Goal: Task Accomplishment & Management: Manage account settings

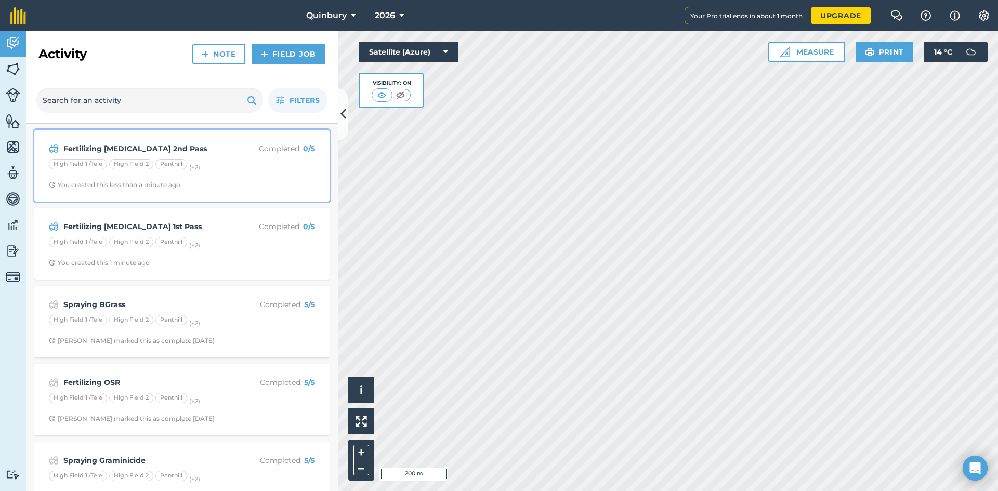
click at [218, 150] on strong "Fertilizing [MEDICAL_DATA] 2nd Pass" at bounding box center [145, 148] width 165 height 11
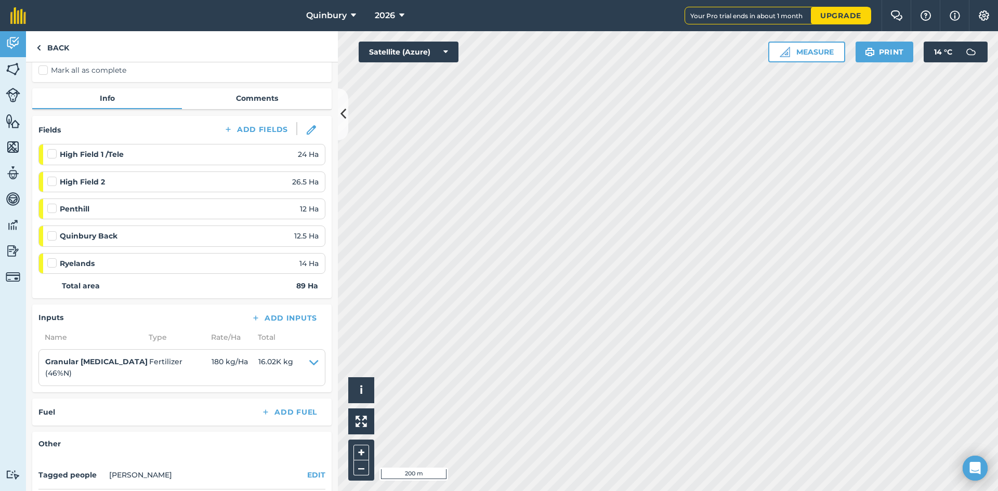
scroll to position [104, 0]
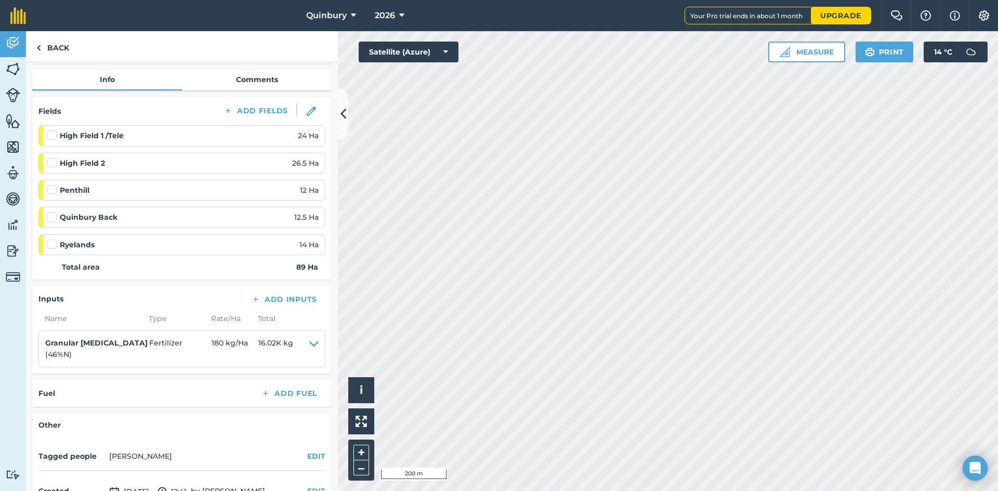
click at [313, 347] on li "Granular [MEDICAL_DATA] ( 46 % N ) Fertilizer 180 kg / Ha 16.02K kg Nitrogen 82…" at bounding box center [181, 349] width 287 height 37
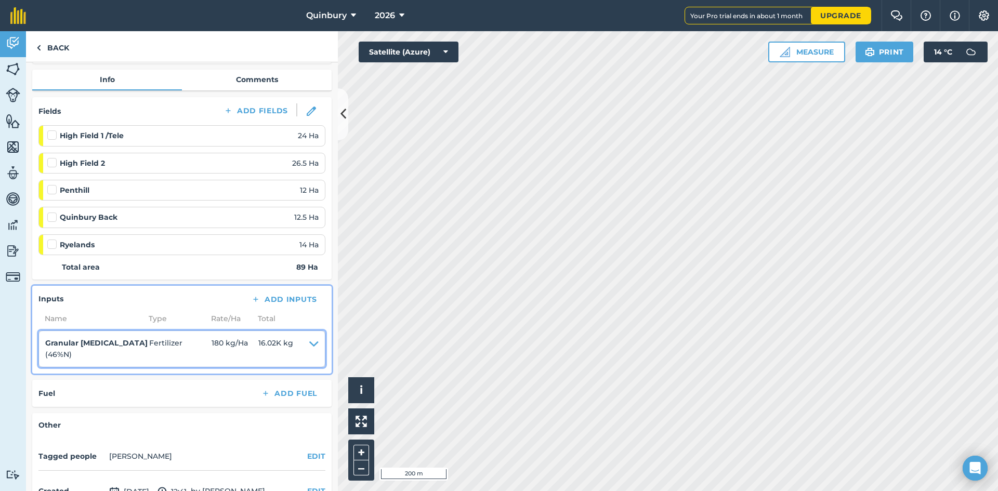
click at [310, 343] on icon at bounding box center [313, 348] width 9 height 23
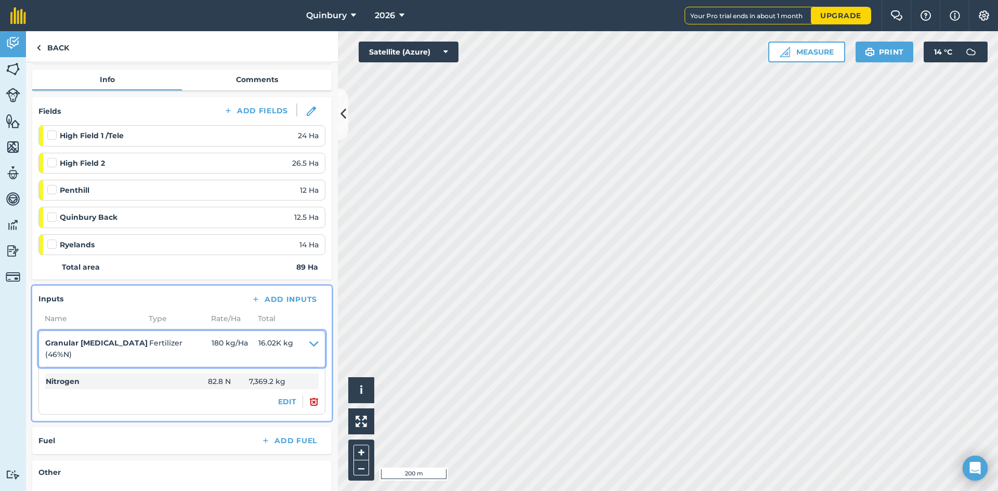
click at [310, 343] on icon at bounding box center [313, 348] width 9 height 23
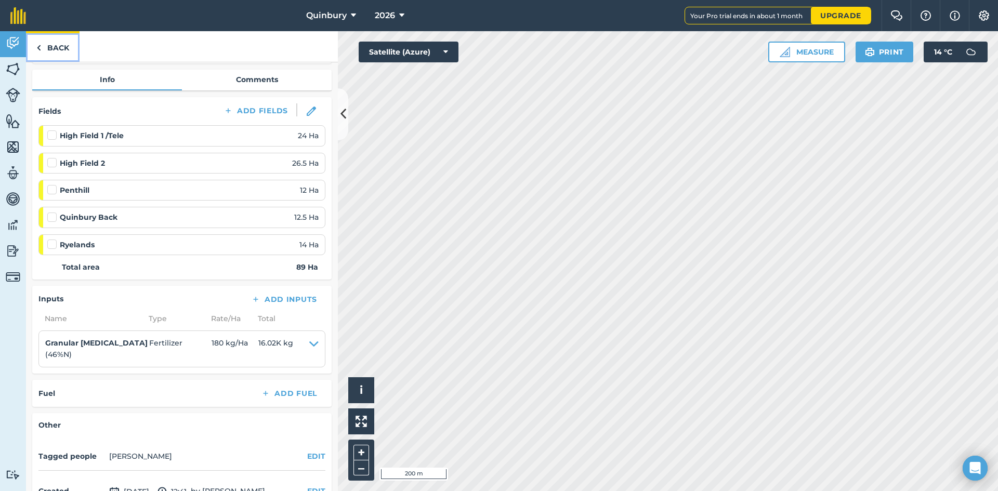
click at [59, 49] on link "Back" at bounding box center [53, 46] width 54 height 31
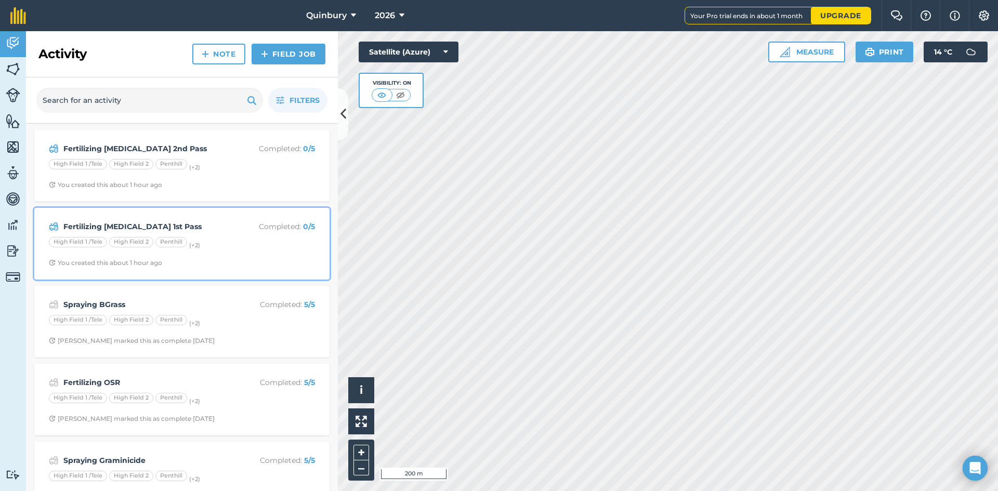
click at [148, 237] on div "High Field 2" at bounding box center [131, 242] width 44 height 10
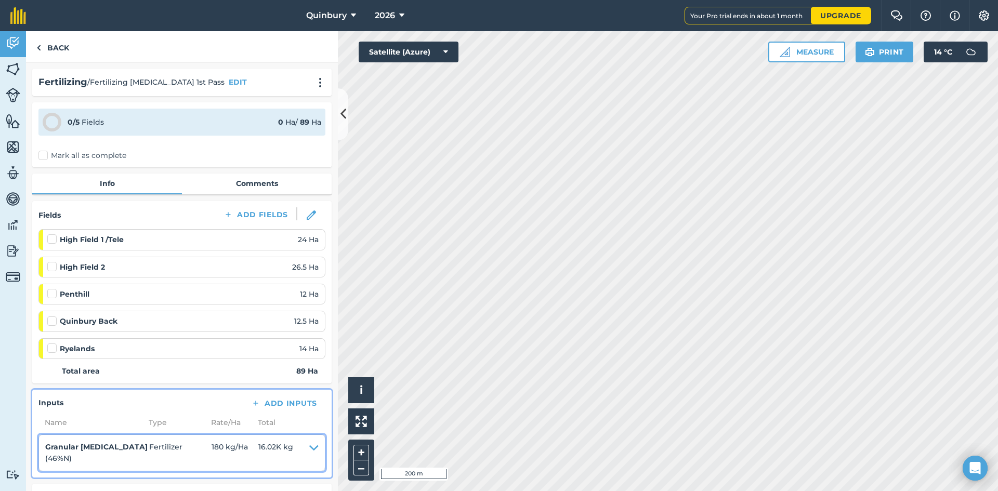
click at [309, 447] on icon at bounding box center [313, 452] width 9 height 23
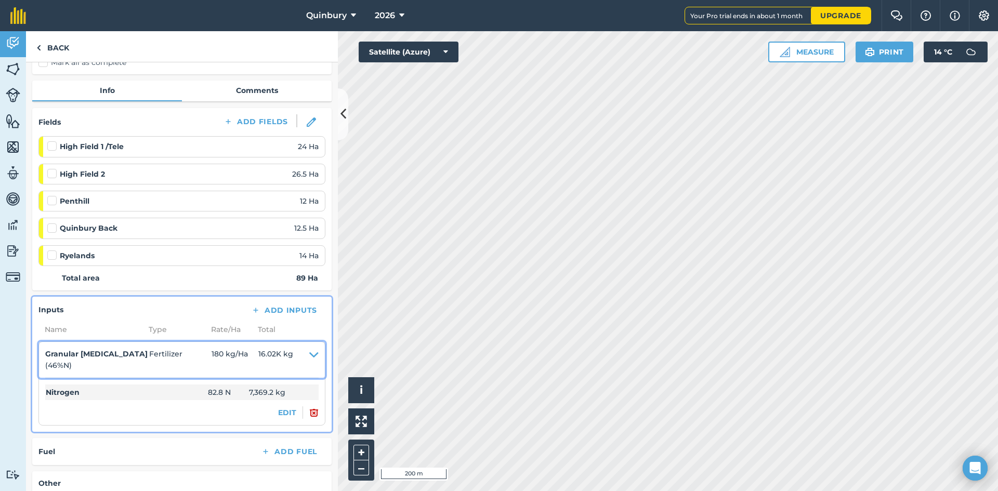
scroll to position [104, 0]
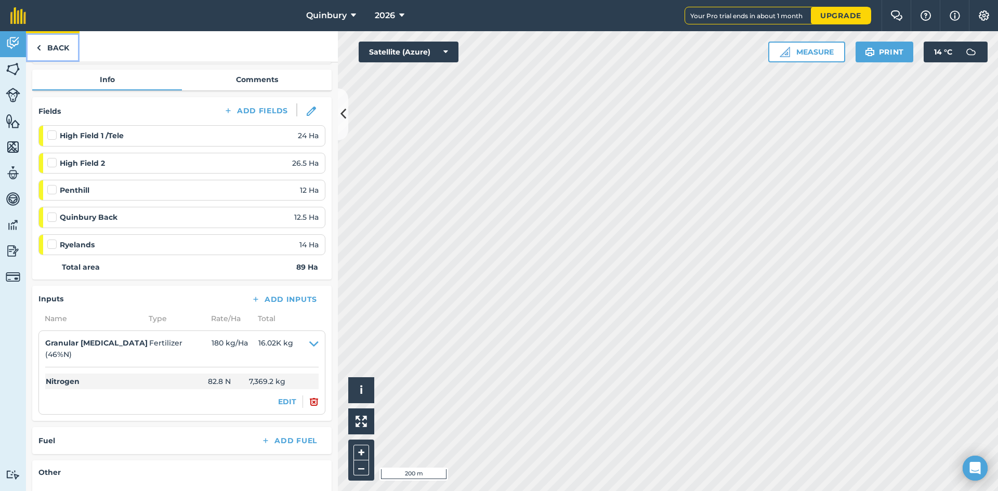
click at [55, 43] on link "Back" at bounding box center [53, 46] width 54 height 31
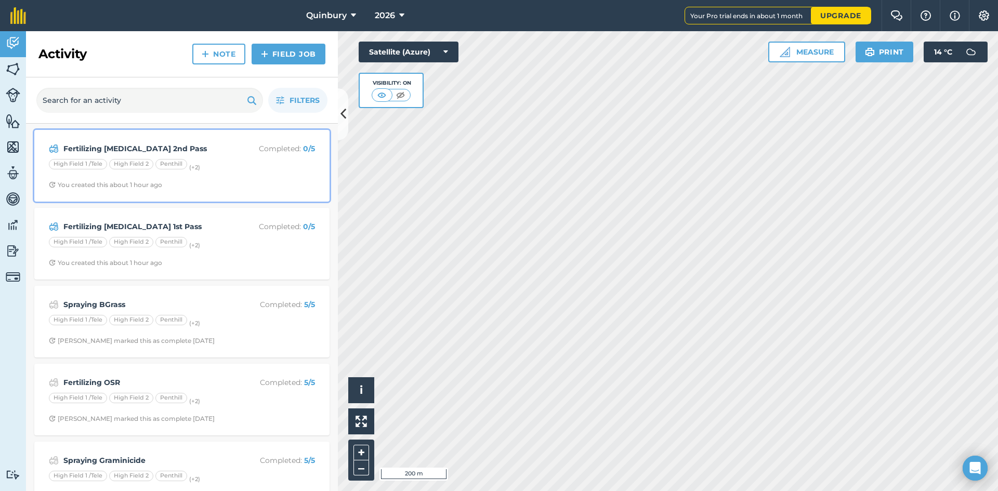
click at [163, 169] on div "Penthill" at bounding box center [171, 164] width 32 height 10
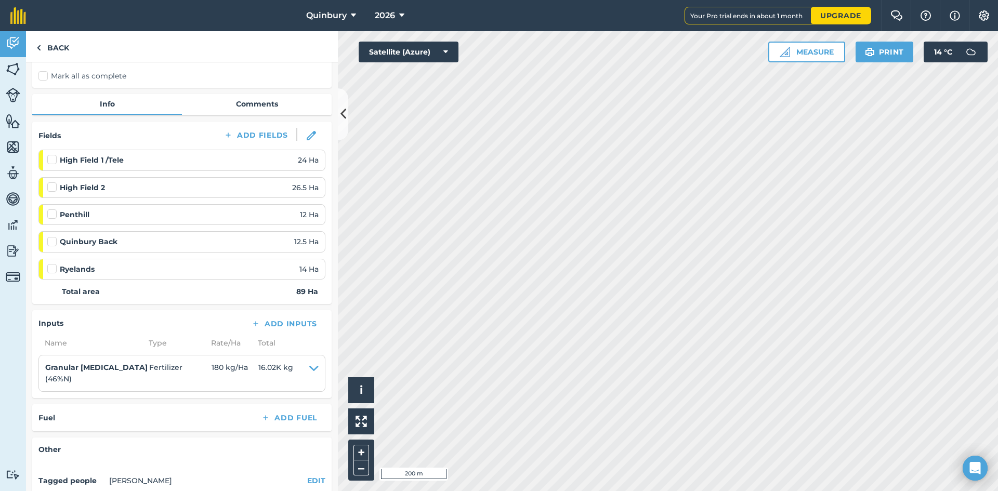
scroll to position [104, 0]
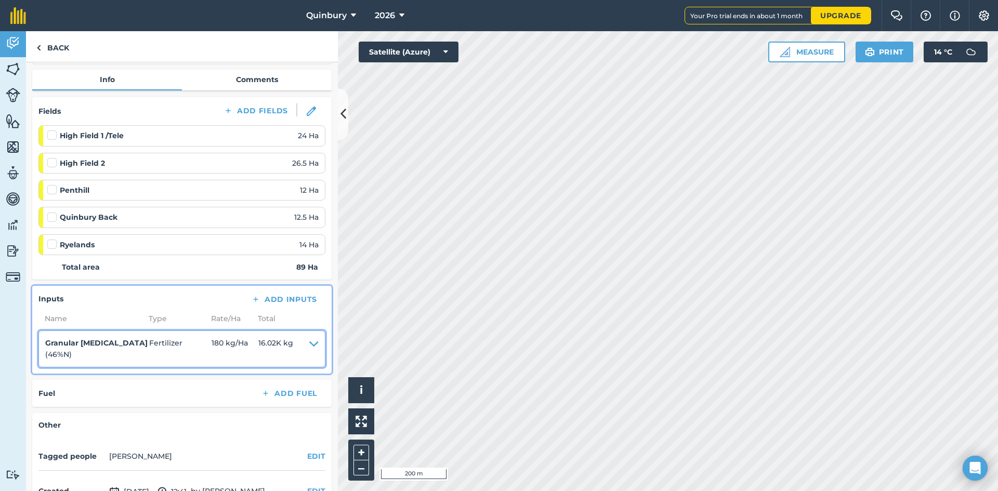
click at [309, 345] on icon at bounding box center [313, 348] width 9 height 23
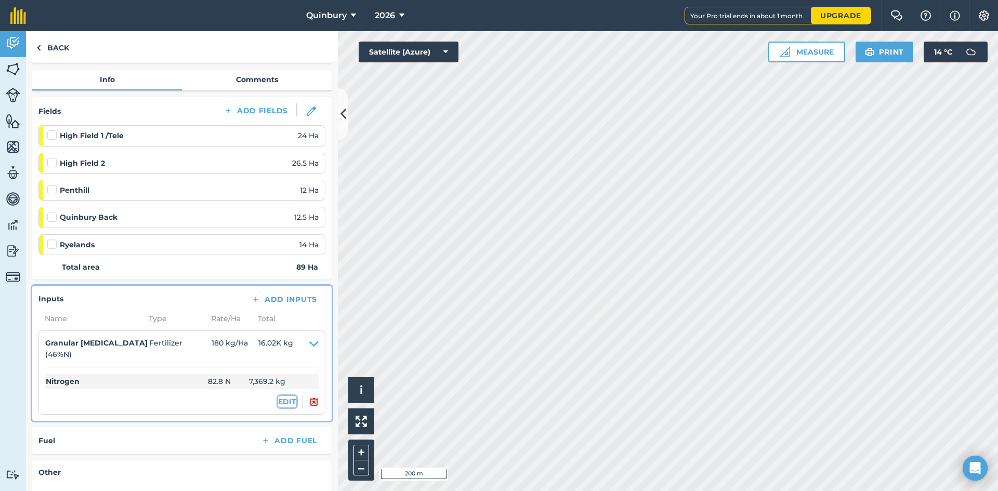
click at [286, 406] on button "EDIT" at bounding box center [287, 401] width 18 height 11
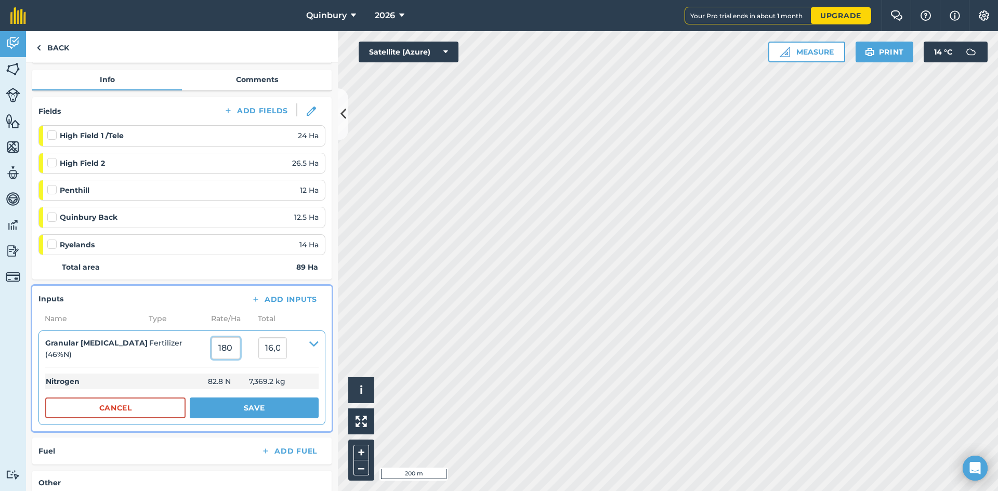
click at [231, 355] on input "180" at bounding box center [226, 348] width 29 height 22
type input "1"
type input "200"
type input "17,800"
click at [190, 219] on div "Quinbury Back 12.5 Ha" at bounding box center [182, 217] width 271 height 11
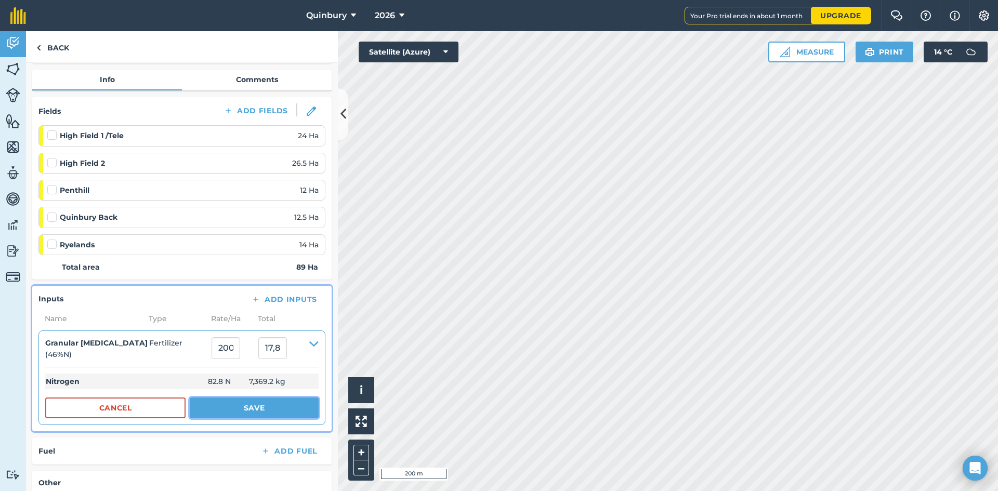
click at [222, 412] on button "Save" at bounding box center [254, 408] width 129 height 21
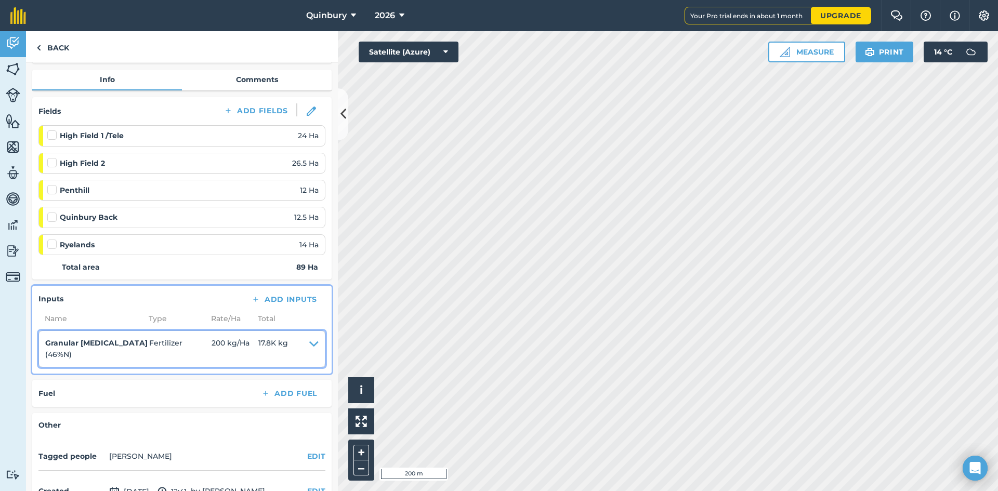
click at [301, 342] on summary "Granular [MEDICAL_DATA] ( 46 % N ) Fertilizer 200 kg / Ha 17.8K kg" at bounding box center [182, 348] width 274 height 23
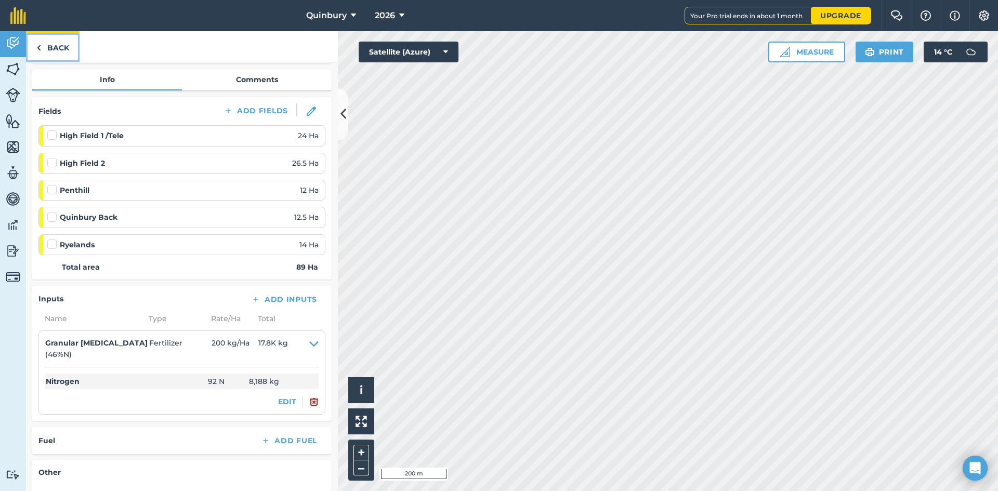
click at [59, 48] on link "Back" at bounding box center [53, 46] width 54 height 31
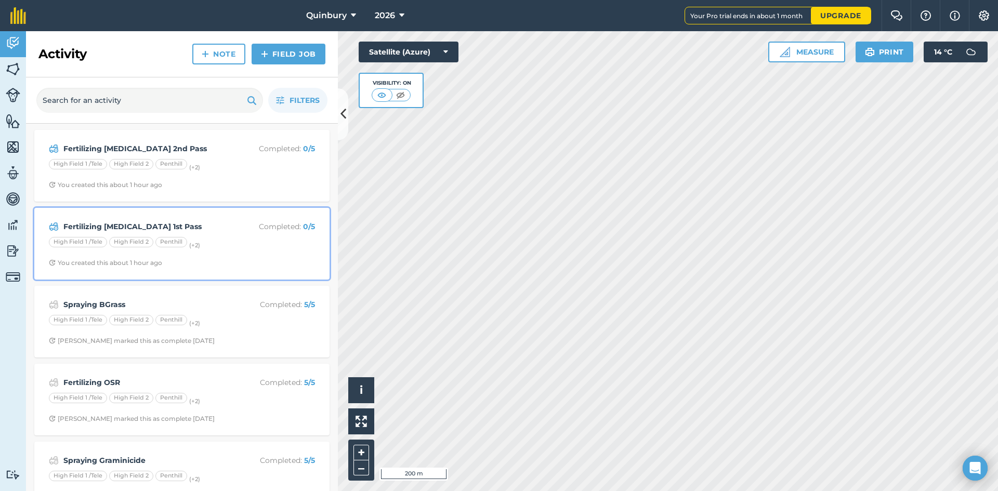
click at [144, 222] on strong "Fertilizing [MEDICAL_DATA] 1st Pass" at bounding box center [145, 226] width 165 height 11
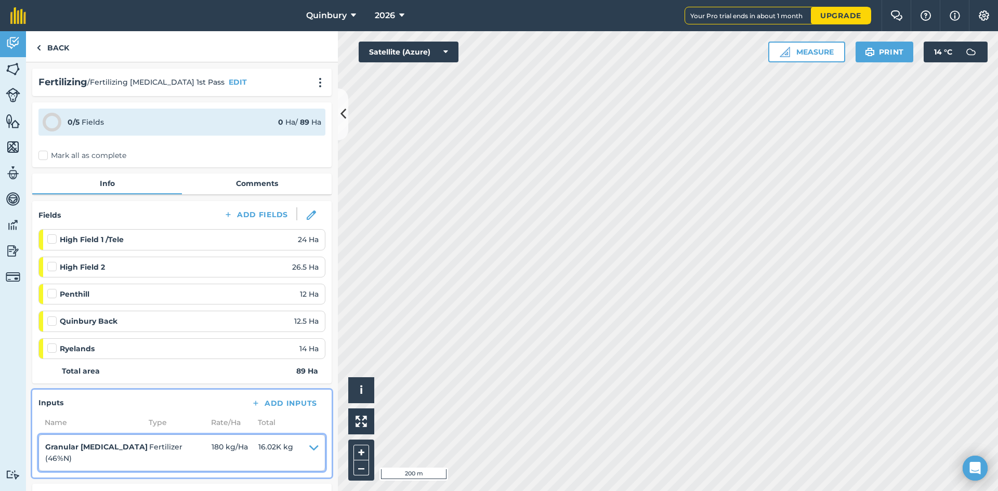
click at [309, 448] on icon at bounding box center [313, 452] width 9 height 23
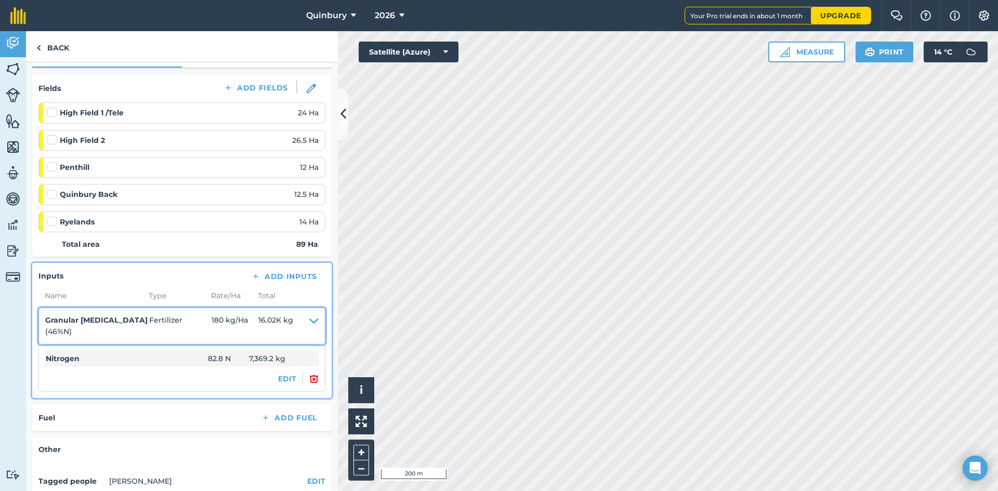
scroll to position [156, 0]
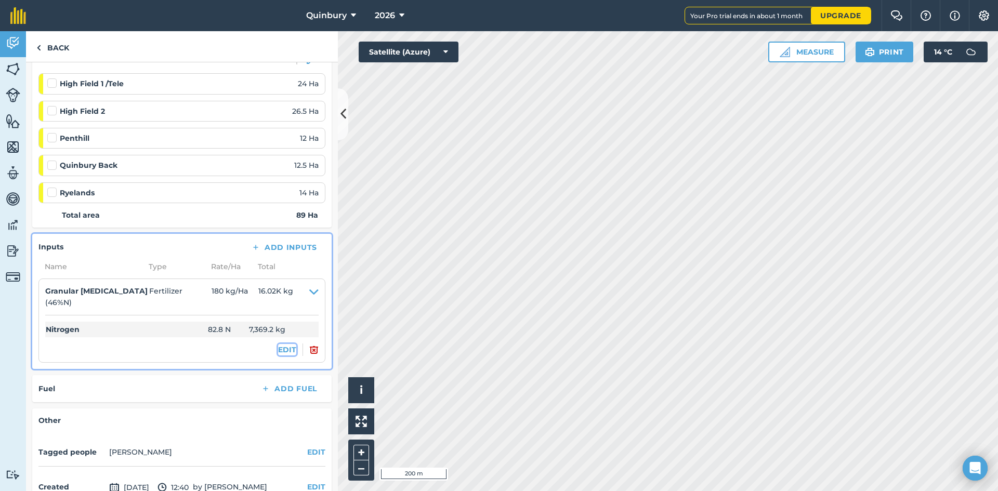
click at [283, 354] on button "EDIT" at bounding box center [287, 349] width 18 height 11
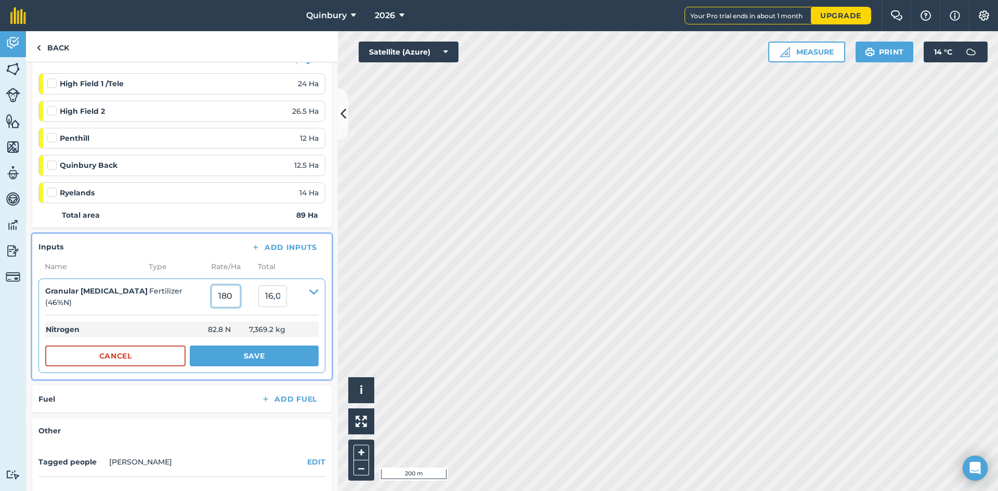
click at [238, 303] on input "180" at bounding box center [226, 296] width 29 height 22
type input "1"
type input "200"
type input "17,800"
click at [240, 354] on button "Save" at bounding box center [254, 356] width 129 height 21
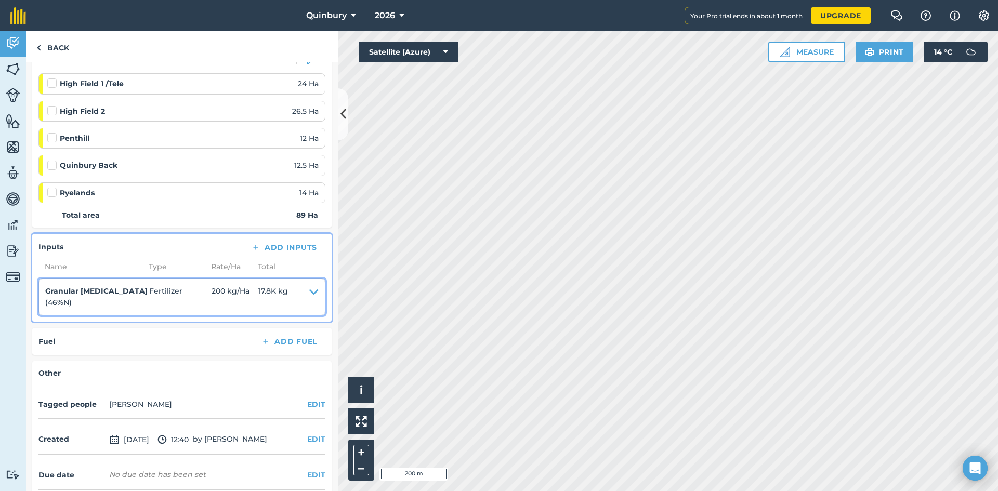
click at [309, 290] on icon at bounding box center [313, 296] width 9 height 23
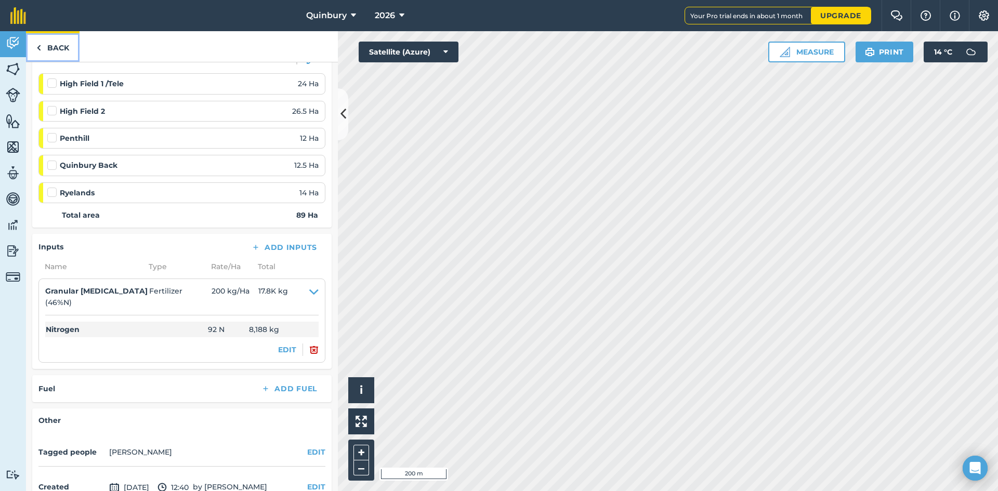
click at [44, 41] on link "Back" at bounding box center [53, 46] width 54 height 31
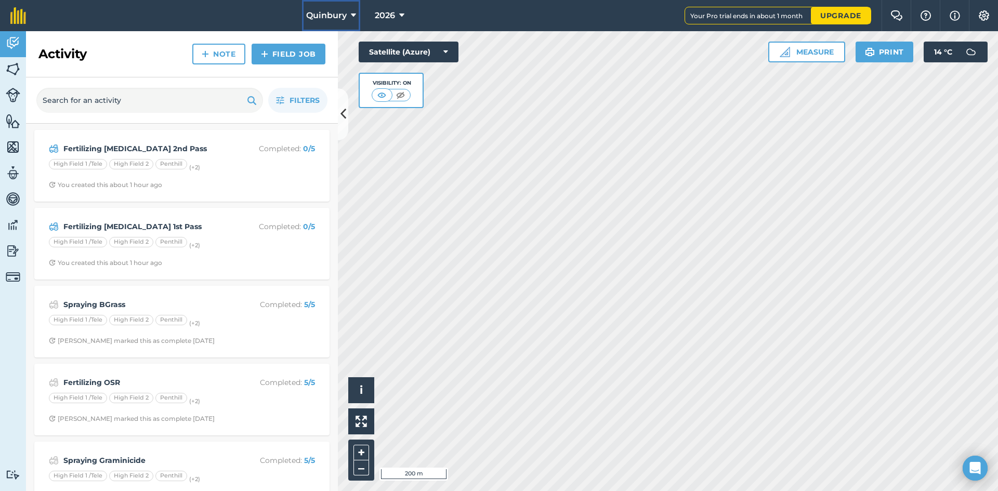
click at [353, 18] on icon at bounding box center [353, 15] width 5 height 12
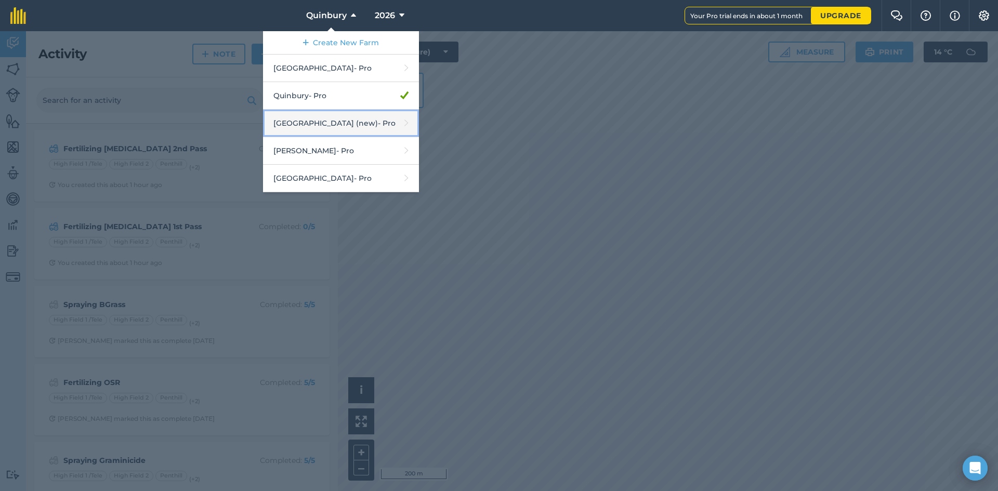
click at [322, 129] on link "[GEOGRAPHIC_DATA] (new) - Pro" at bounding box center [341, 124] width 156 height 28
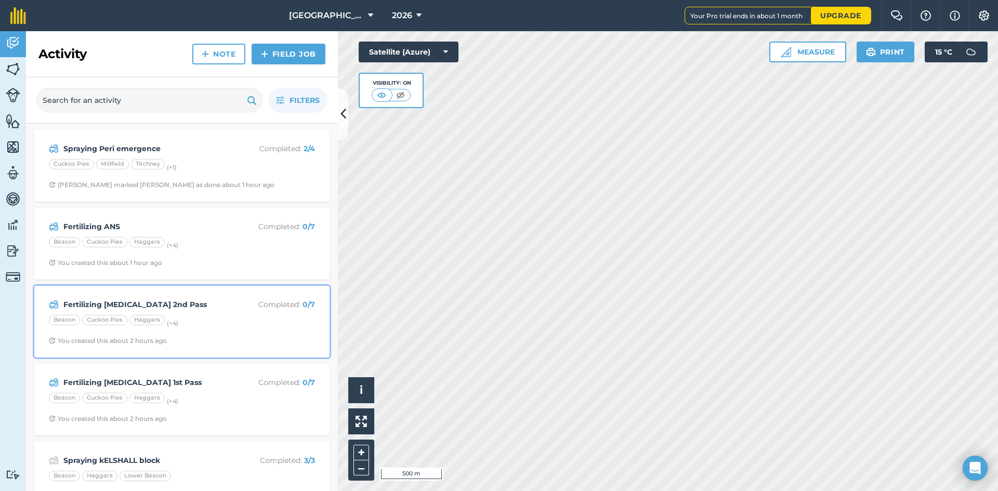
click at [144, 304] on strong "Fertilizing [MEDICAL_DATA] 2nd Pass" at bounding box center [145, 304] width 165 height 11
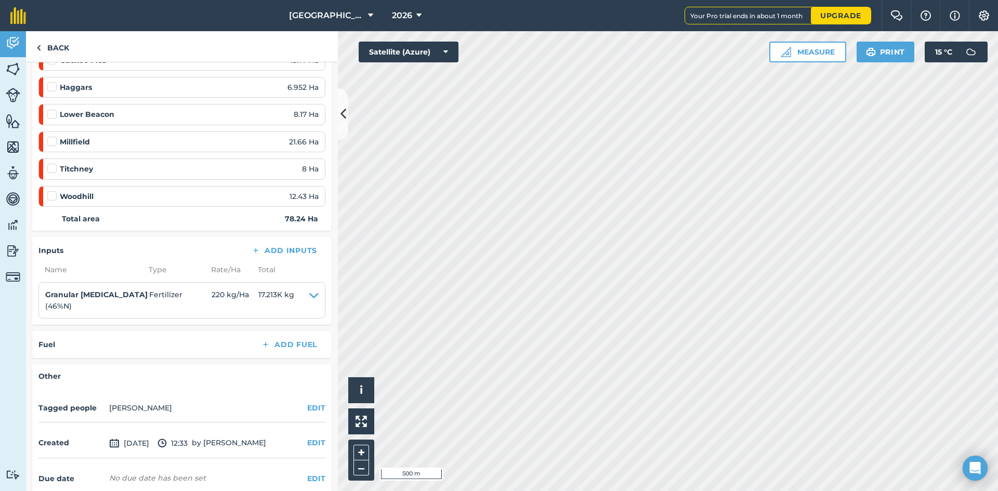
scroll to position [208, 0]
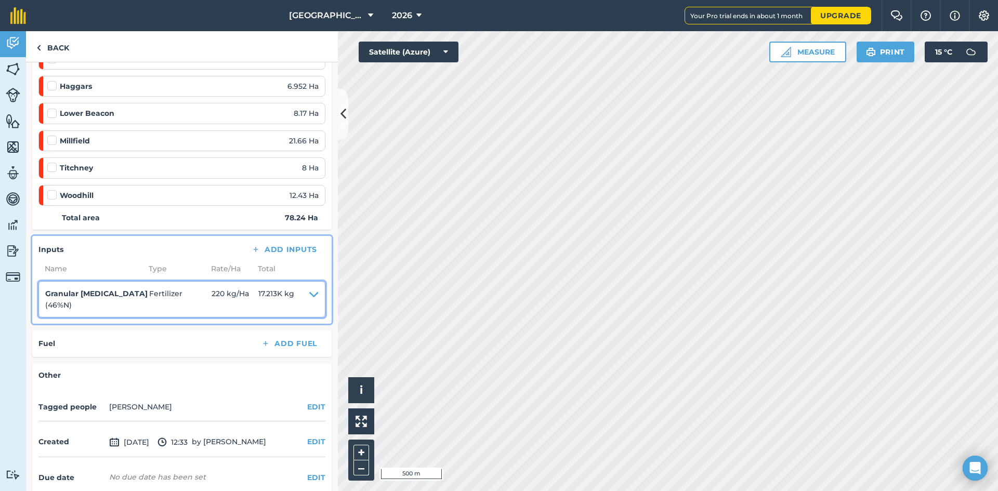
click at [309, 296] on icon at bounding box center [313, 299] width 9 height 23
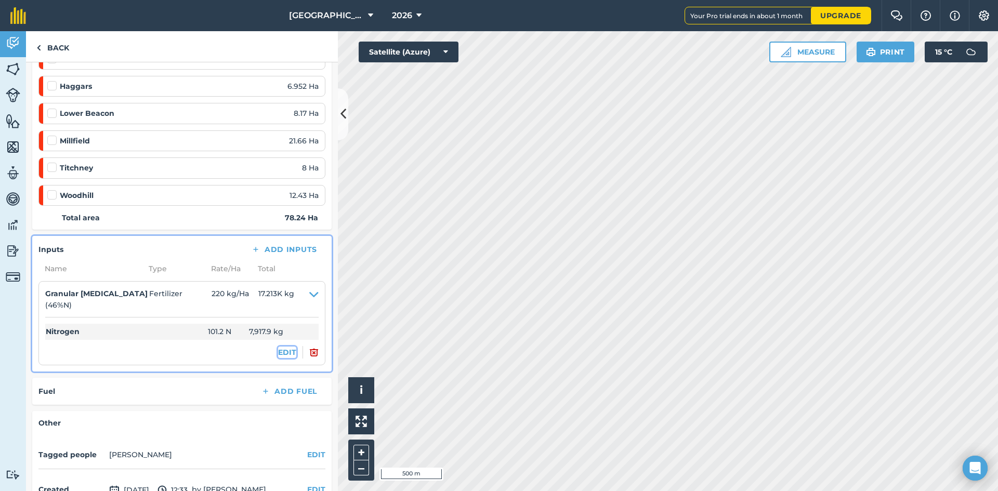
click at [278, 356] on button "EDIT" at bounding box center [287, 352] width 18 height 11
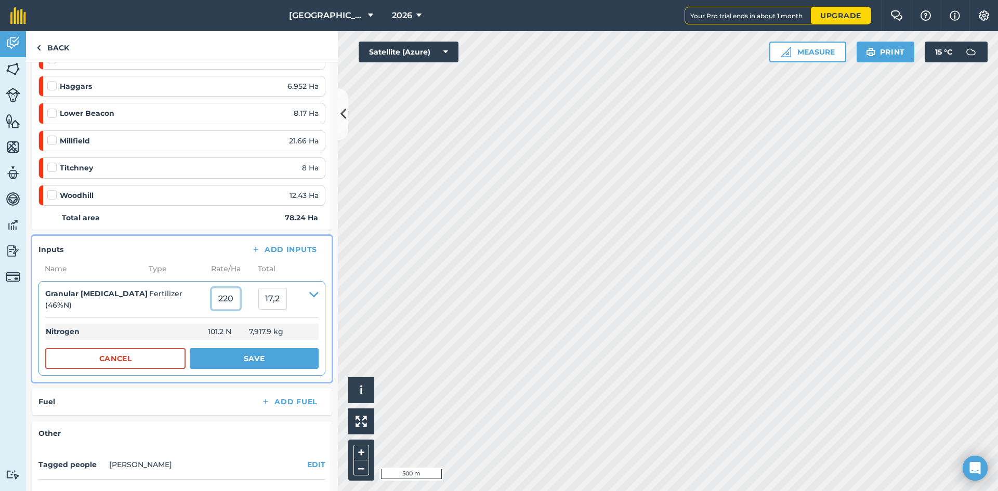
click at [240, 303] on input "220" at bounding box center [226, 299] width 29 height 22
type input "2"
type input "195"
type input "15,256.8"
click at [246, 354] on button "Save" at bounding box center [254, 358] width 129 height 21
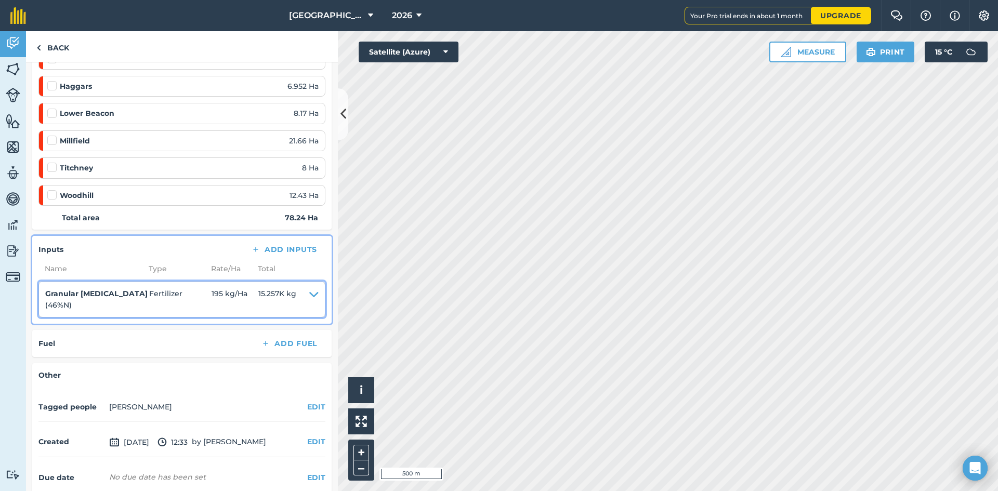
click at [309, 298] on icon at bounding box center [313, 299] width 9 height 23
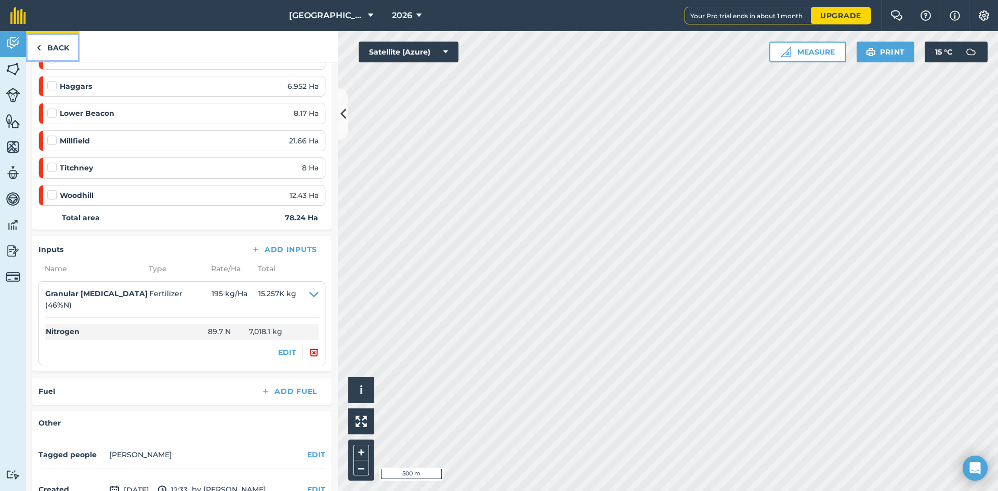
click at [38, 33] on link "Back" at bounding box center [53, 46] width 54 height 31
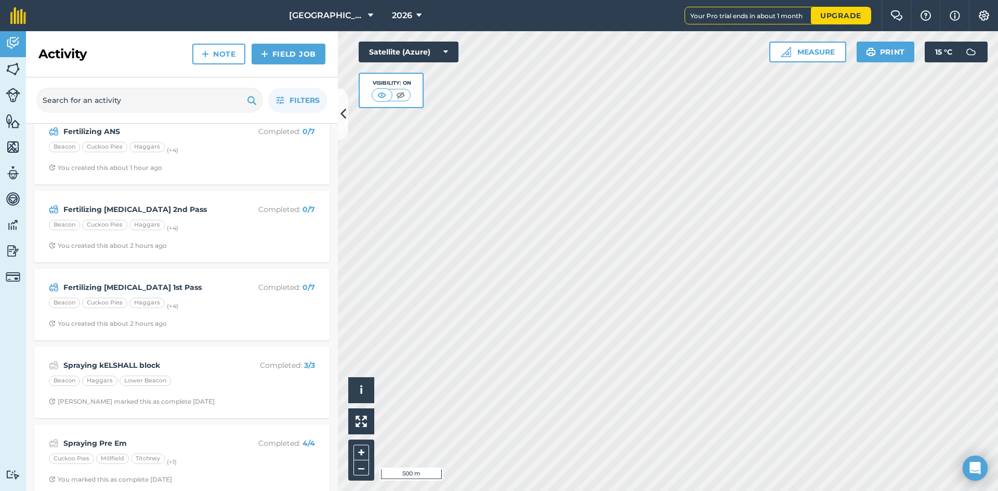
scroll to position [104, 0]
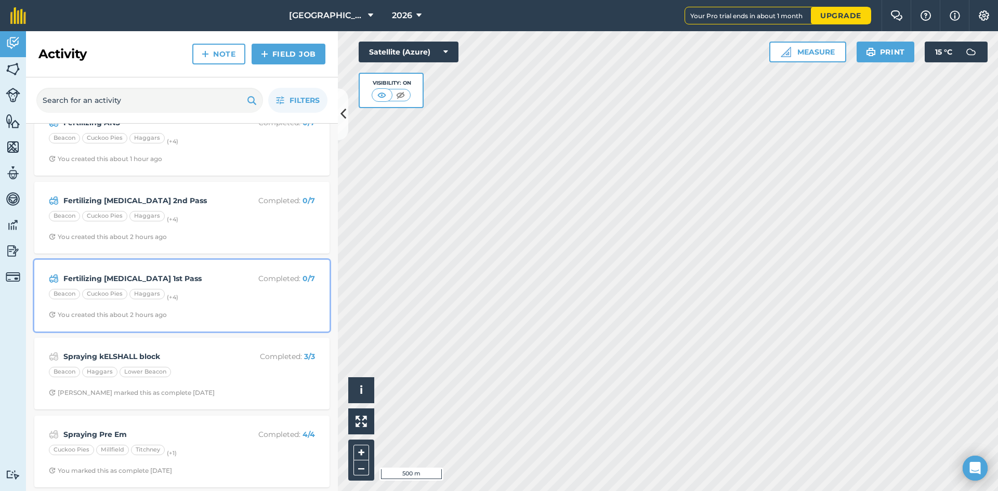
click at [155, 291] on div "Haggars" at bounding box center [146, 294] width 35 height 10
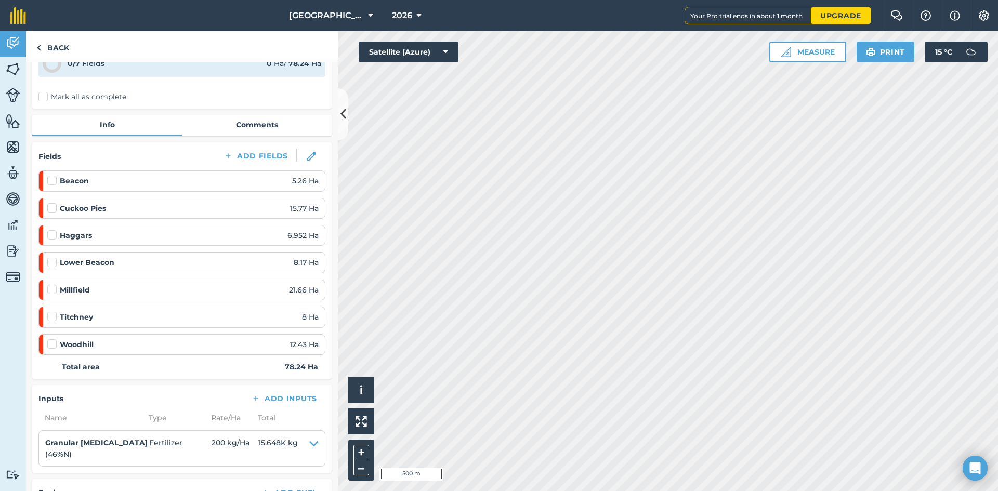
scroll to position [208, 0]
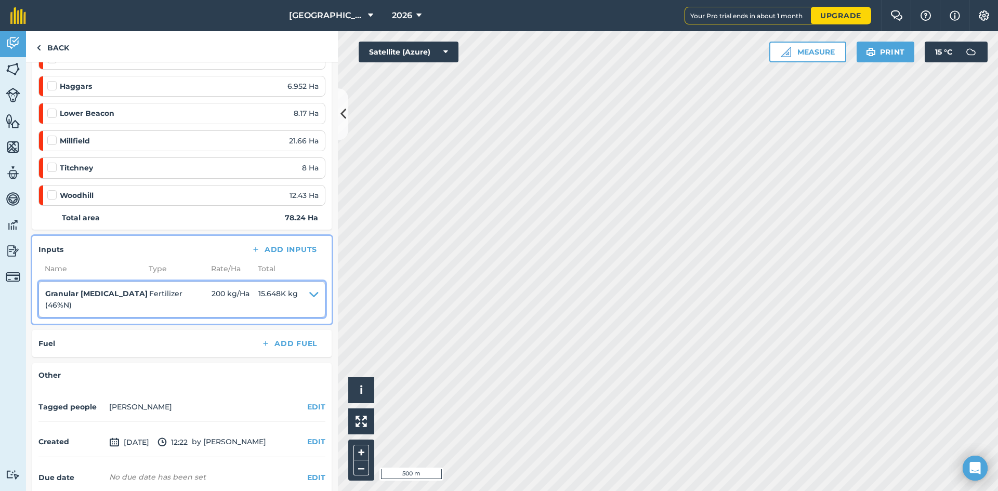
click at [309, 300] on icon at bounding box center [313, 299] width 9 height 23
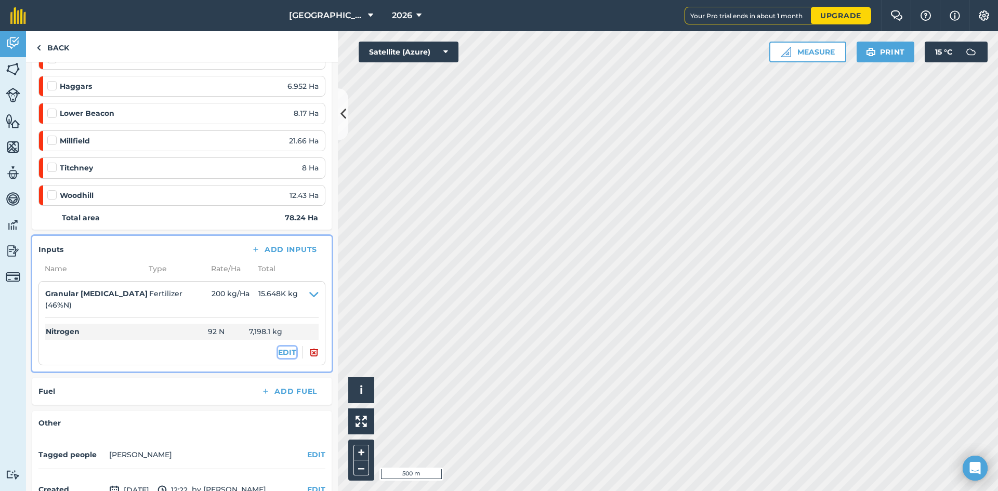
click at [278, 357] on button "EDIT" at bounding box center [287, 352] width 18 height 11
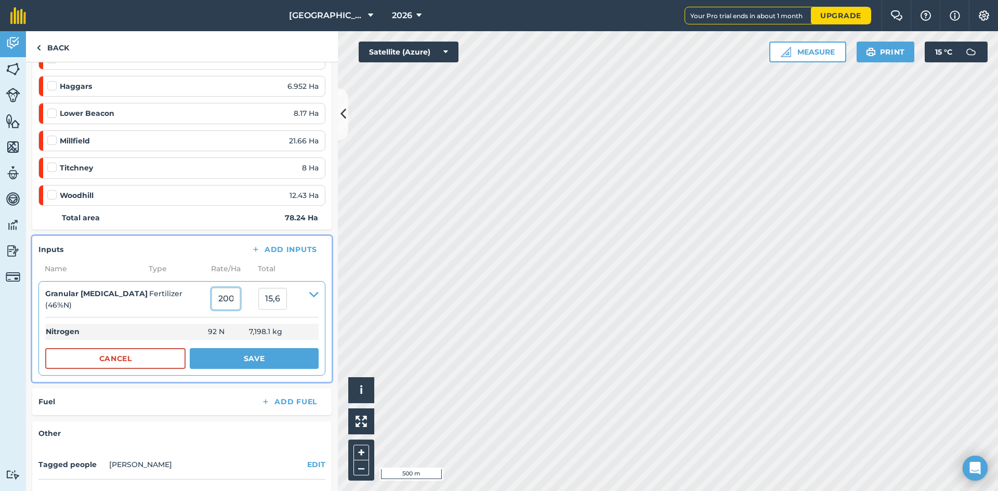
click at [238, 302] on input "200" at bounding box center [226, 299] width 29 height 22
type input "2"
type input "175"
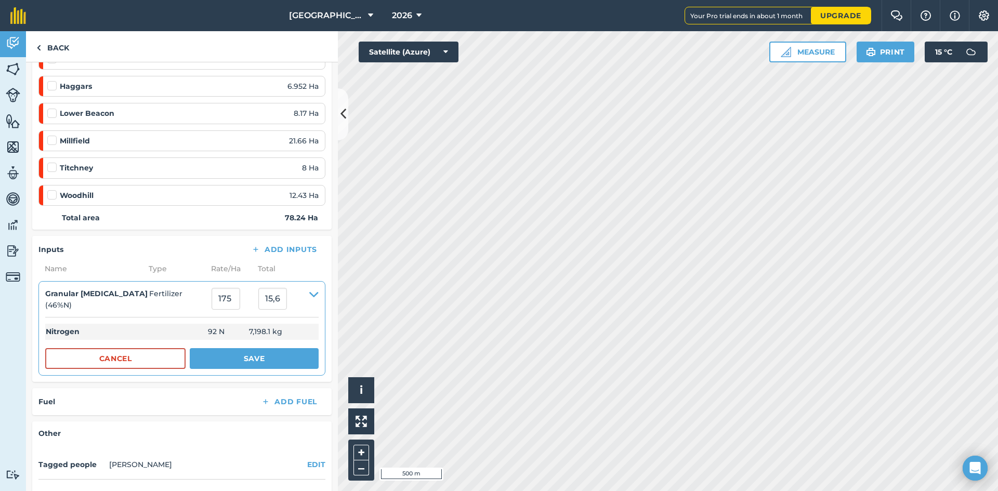
type input "13,692"
click at [232, 344] on div "Nitrogen 92 N 7,198.1 kg Cancel Save" at bounding box center [182, 342] width 274 height 51
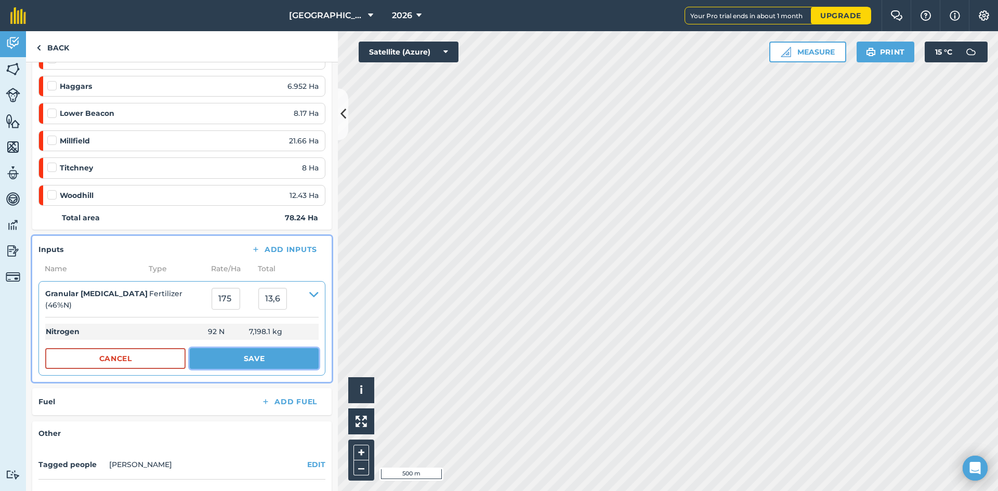
click at [231, 352] on button "Save" at bounding box center [254, 358] width 129 height 21
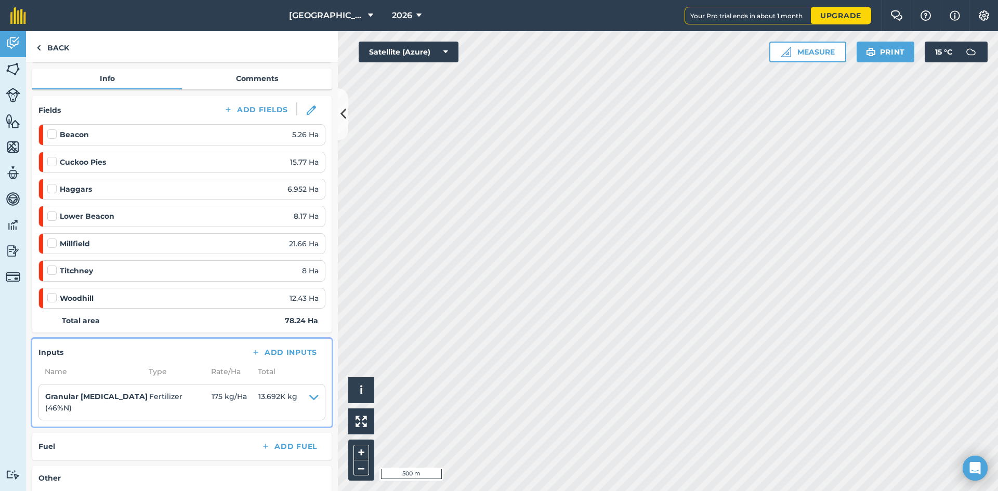
scroll to position [104, 0]
click at [40, 46] on img at bounding box center [38, 48] width 5 height 12
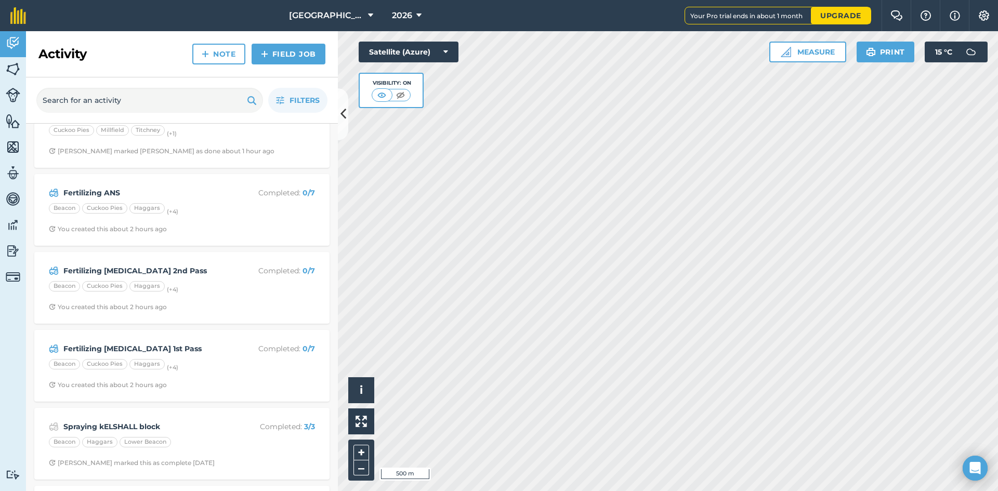
scroll to position [52, 0]
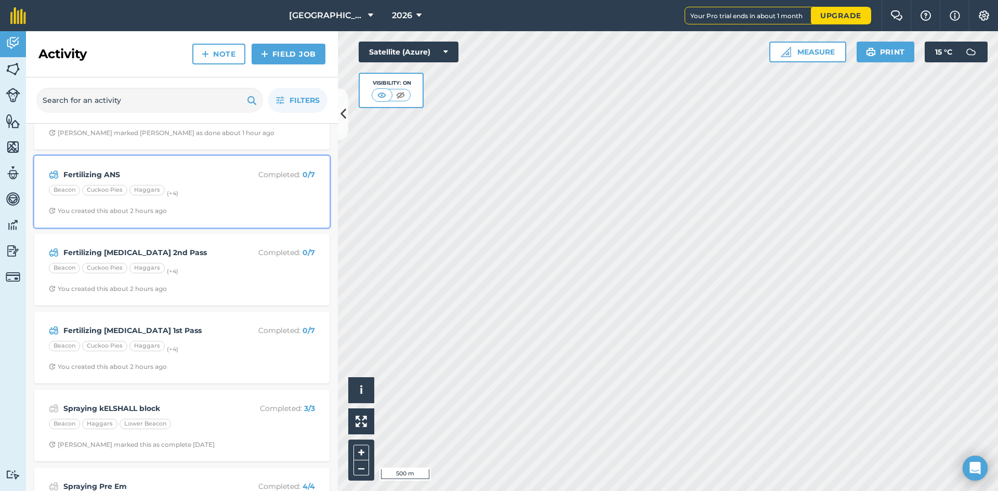
click at [243, 187] on div "Beacon Cuckoo Pies Haggars (+ 4 )" at bounding box center [182, 192] width 266 height 14
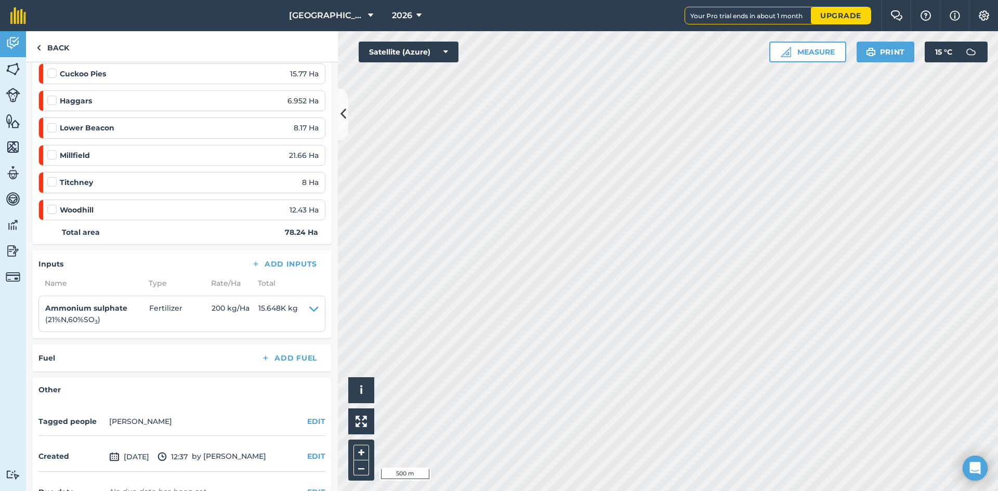
scroll to position [208, 0]
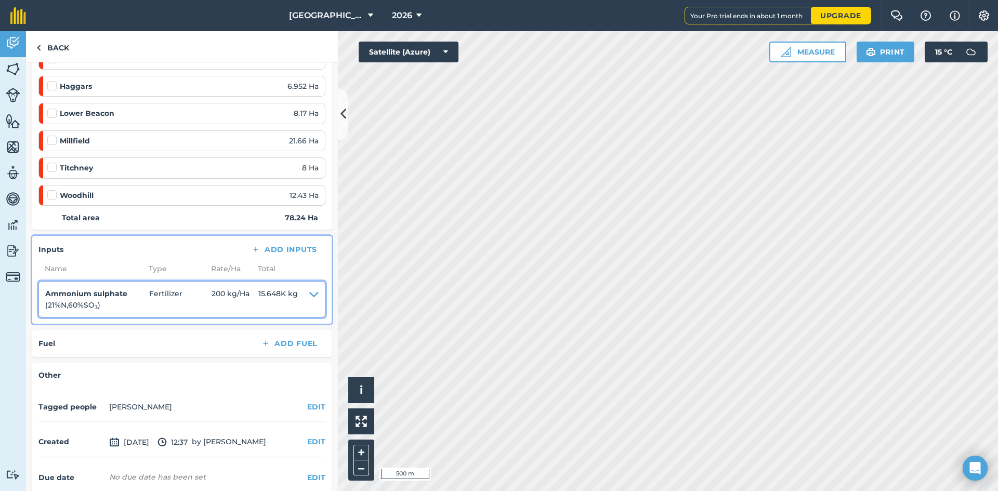
click at [309, 294] on icon at bounding box center [313, 299] width 9 height 23
